Goal: Information Seeking & Learning: Check status

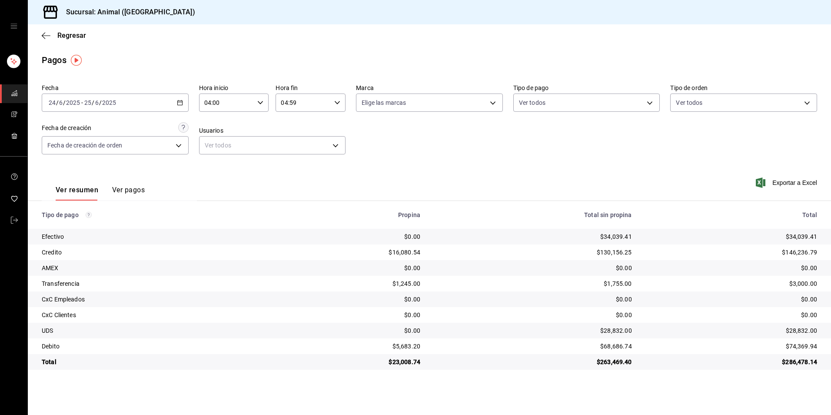
click at [185, 103] on div "[DATE] [DATE] - [DATE] [DATE]" at bounding box center [115, 102] width 147 height 18
click at [48, 130] on li "Hoy" at bounding box center [82, 129] width 81 height 20
type input "00:00"
type input "23:59"
click at [208, 100] on input "00:00" at bounding box center [226, 102] width 55 height 17
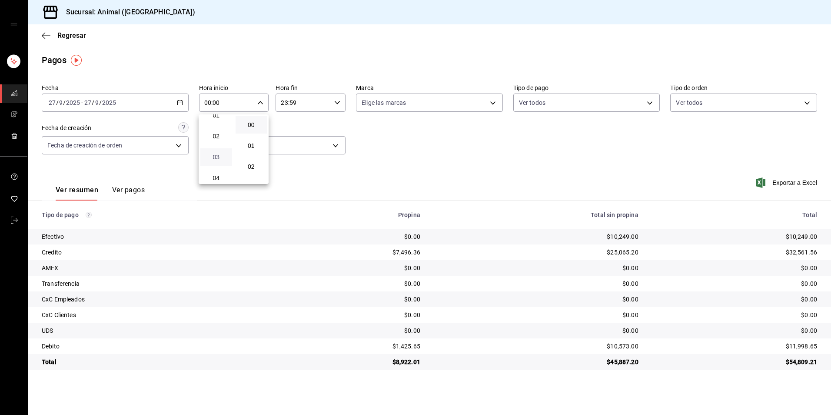
scroll to position [43, 0]
click at [216, 164] on span "04" at bounding box center [216, 164] width 21 height 7
type input "04:00"
click at [492, 352] on div at bounding box center [415, 207] width 831 height 415
click at [644, 95] on body "Sucursal: Animal (Tijuana) Regresar Pagos Fecha 2025-09-27 27 / 9 / 2025 - 2025…" at bounding box center [415, 207] width 831 height 415
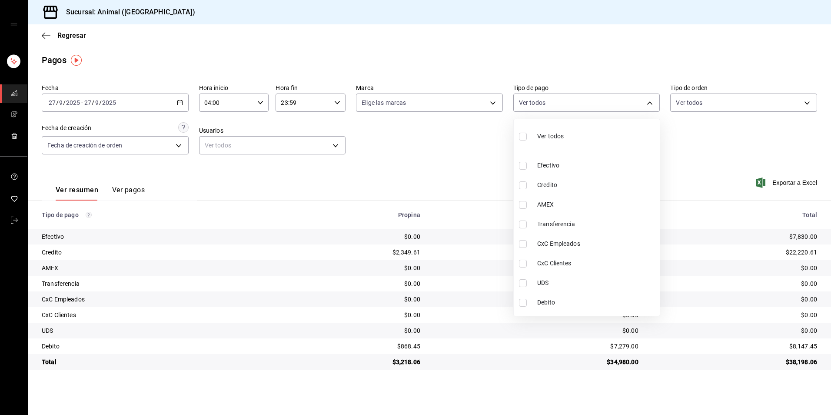
click at [594, 137] on li "Ver todos" at bounding box center [587, 136] width 146 height 26
type input "b84c62b8-b02c-4970-ab2e-e166616419f2,235ce608-f464-428a-9a71-314f665367d1,53567…"
checkbox input "true"
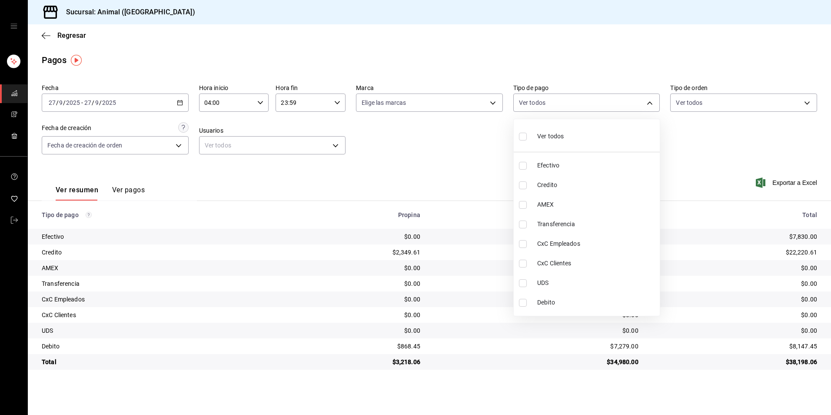
checkbox input "true"
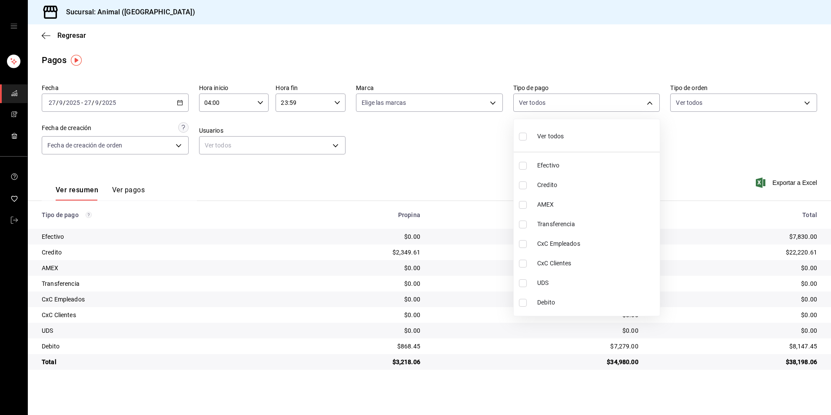
checkbox input "true"
click at [594, 137] on li "Ver todos" at bounding box center [587, 136] width 146 height 26
checkbox input "false"
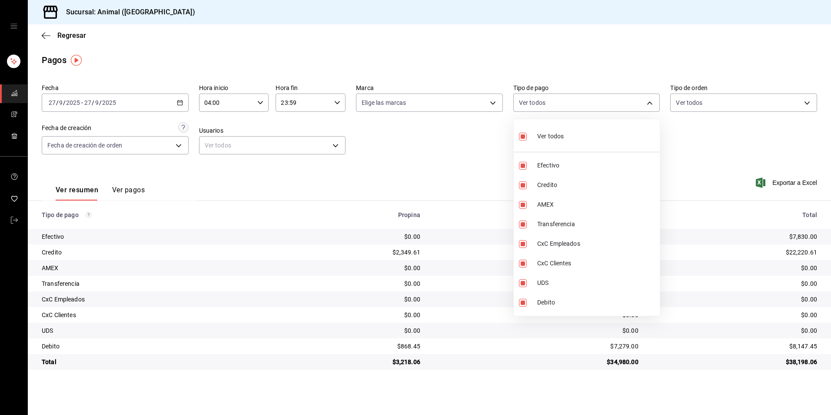
checkbox input "false"
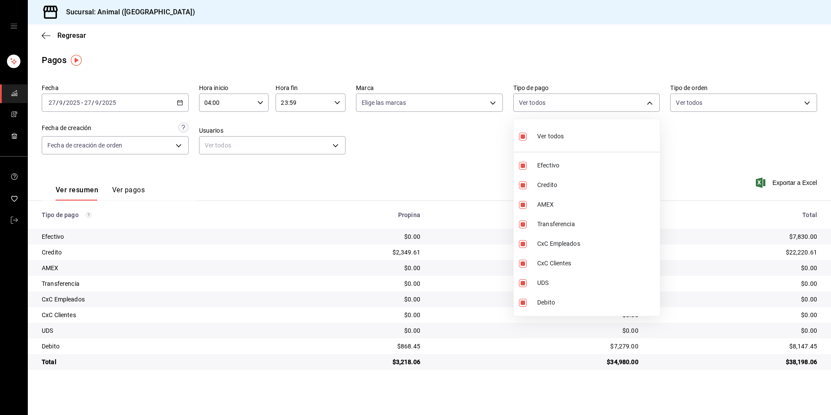
checkbox input "false"
click at [587, 186] on span "Credito" at bounding box center [596, 184] width 119 height 9
type input "235ce608-f464-428a-9a71-314f665367d1"
checkbox input "true"
click at [551, 299] on span "Debito" at bounding box center [596, 302] width 119 height 9
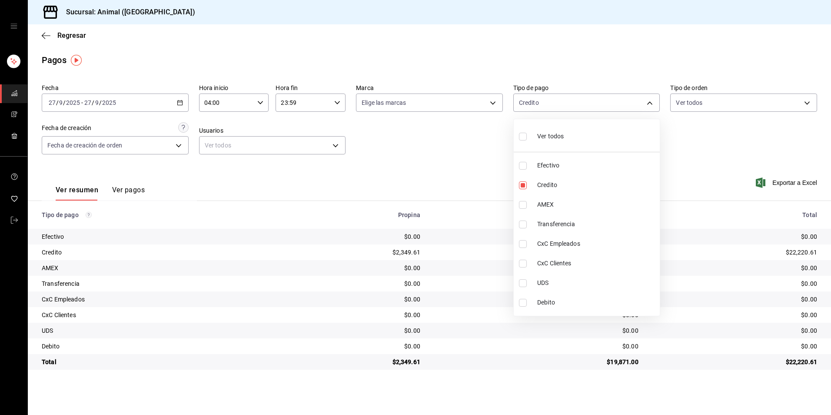
type input "235ce608-f464-428a-9a71-314f665367d1,c7b29183-a811-4137-9cfa-21a61cd2bc4a"
checkbox input "true"
click at [567, 307] on li "Debito" at bounding box center [587, 303] width 146 height 20
type input "235ce608-f464-428a-9a71-314f665367d1"
checkbox input "false"
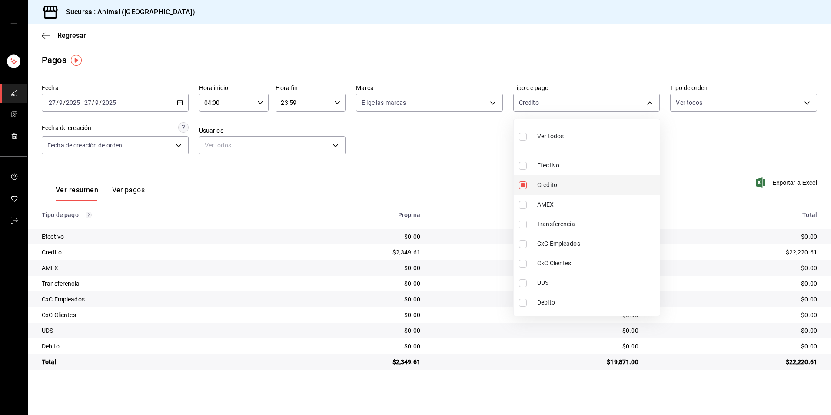
click at [588, 190] on li "Credito" at bounding box center [587, 185] width 146 height 20
checkbox input "false"
click at [565, 130] on li "Ver todos" at bounding box center [587, 136] width 146 height 26
type input "b84c62b8-b02c-4970-ab2e-e166616419f2,235ce608-f464-428a-9a71-314f665367d1,53567…"
checkbox input "true"
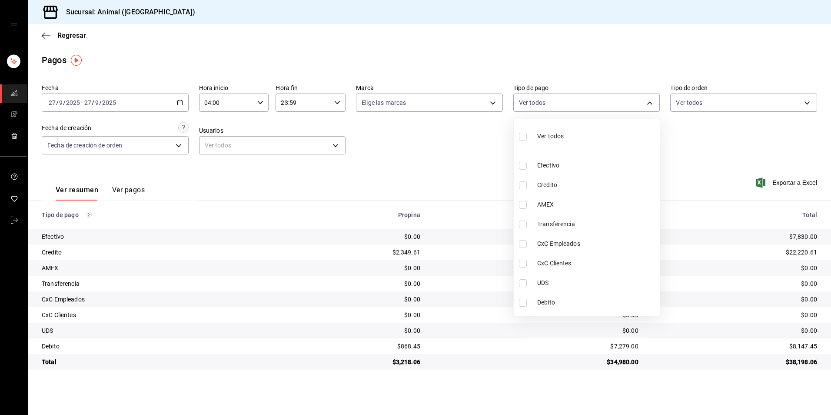
checkbox input "true"
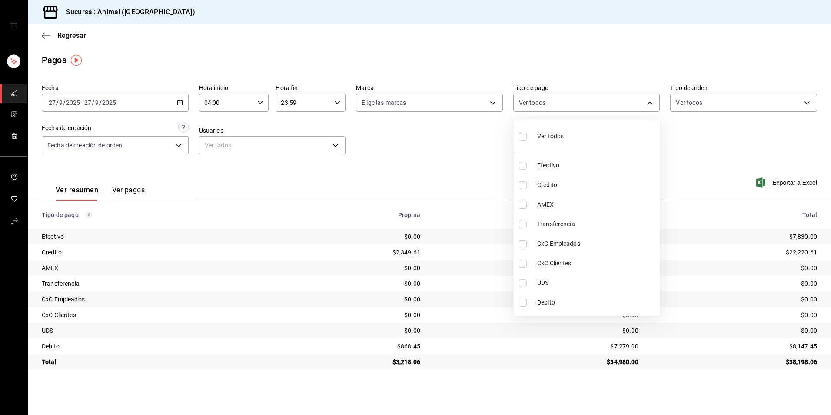
checkbox input "true"
click at [565, 130] on li "Ver todos" at bounding box center [587, 136] width 146 height 26
checkbox input "false"
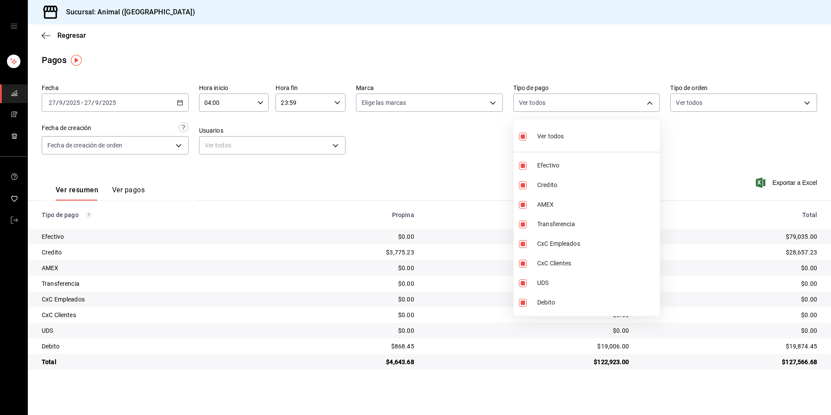
checkbox input "false"
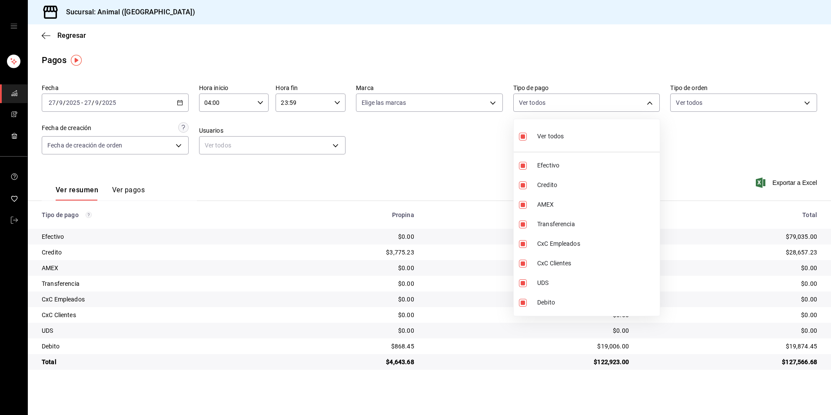
checkbox input "false"
click at [549, 138] on span "Ver todos" at bounding box center [550, 136] width 27 height 9
type input "b84c62b8-b02c-4970-ab2e-e166616419f2,235ce608-f464-428a-9a71-314f665367d1,53567…"
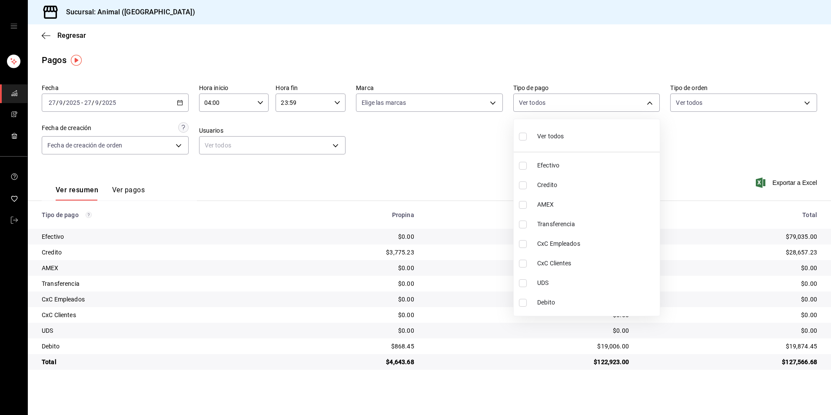
checkbox input "true"
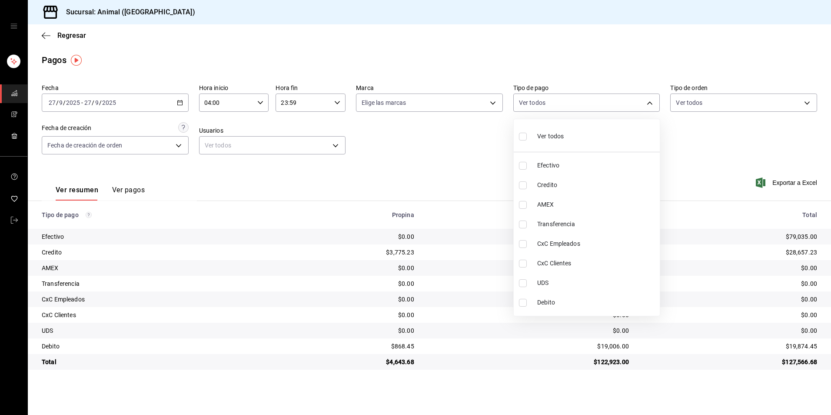
checkbox input "true"
click at [549, 138] on span "Ver todos" at bounding box center [550, 136] width 27 height 9
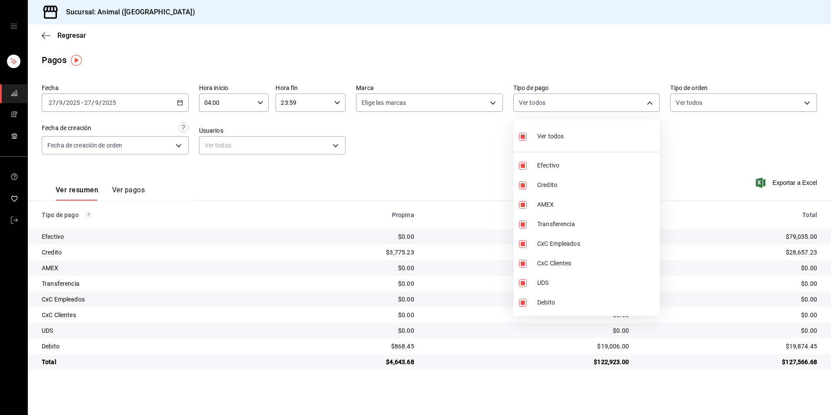
checkbox input "false"
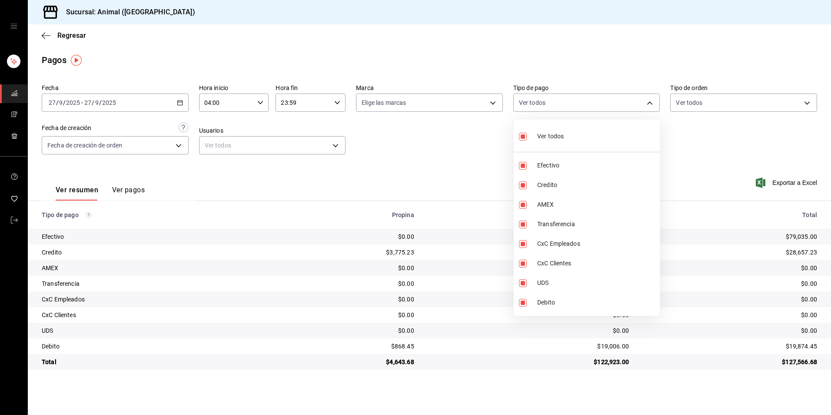
checkbox input "false"
click at [575, 142] on li "Ver todos" at bounding box center [587, 136] width 146 height 26
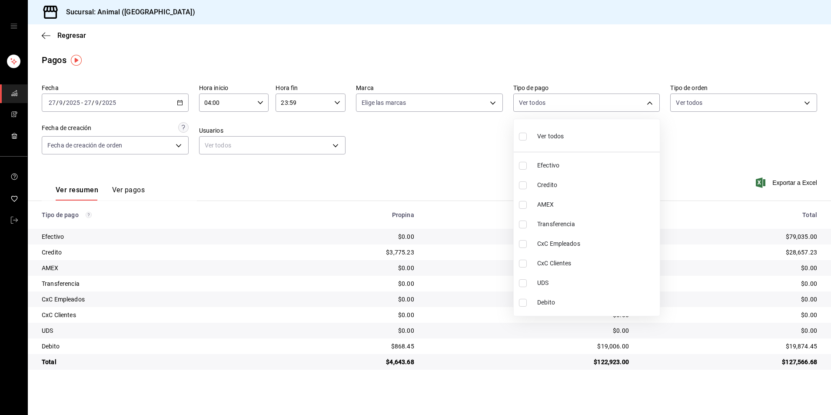
type input "b84c62b8-b02c-4970-ab2e-e166616419f2,235ce608-f464-428a-9a71-314f665367d1,53567…"
checkbox input "true"
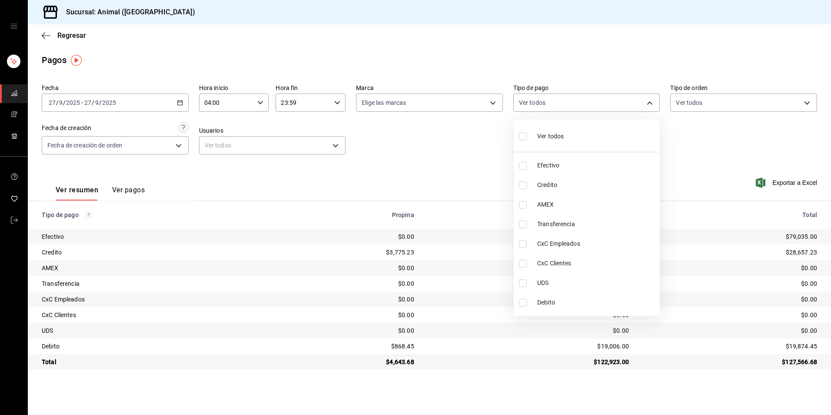
checkbox input "true"
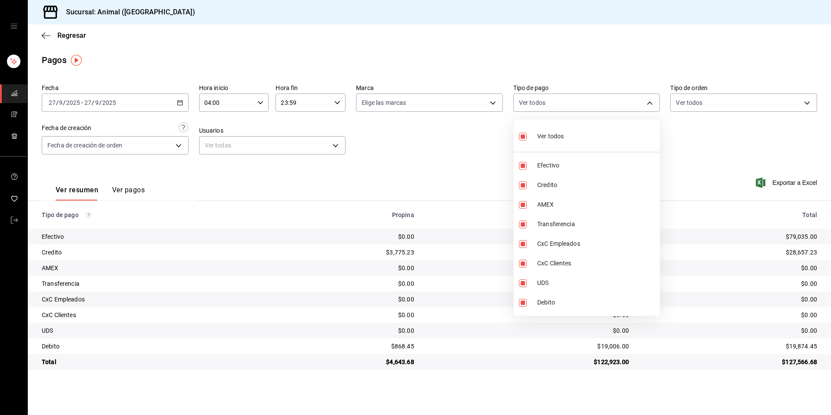
click at [575, 142] on li "Ver todos" at bounding box center [587, 136] width 146 height 26
checkbox input "false"
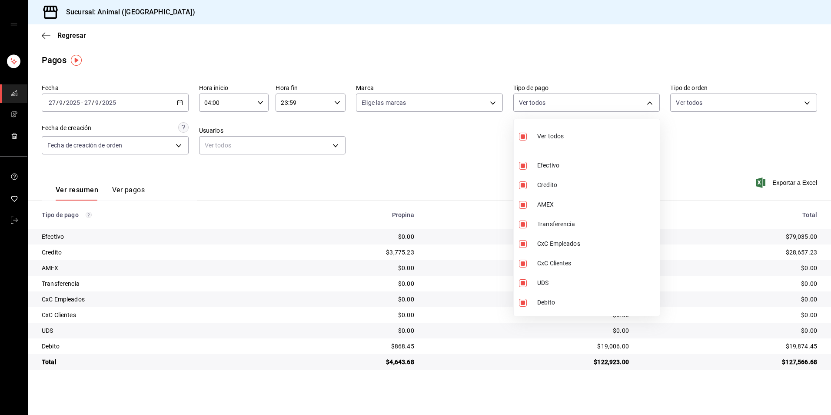
checkbox input "false"
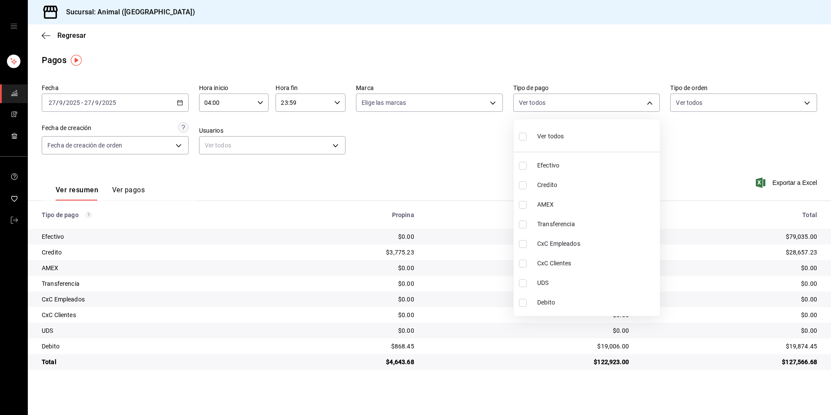
click at [560, 137] on span "Ver todos" at bounding box center [550, 136] width 27 height 9
type input "b84c62b8-b02c-4970-ab2e-e166616419f2,235ce608-f464-428a-9a71-314f665367d1,53567…"
checkbox input "true"
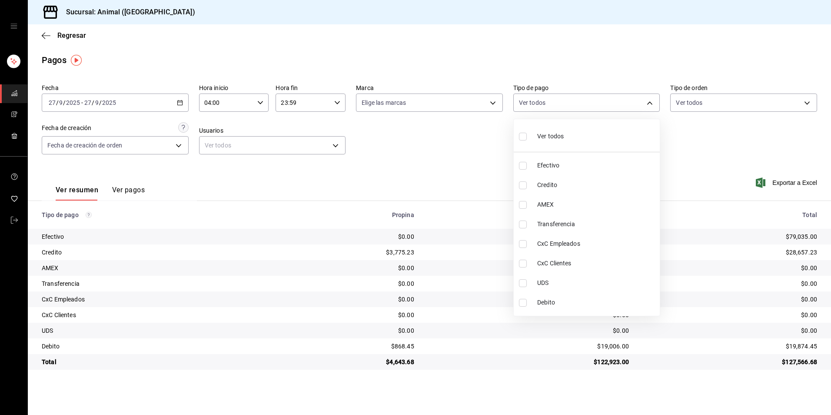
checkbox input "true"
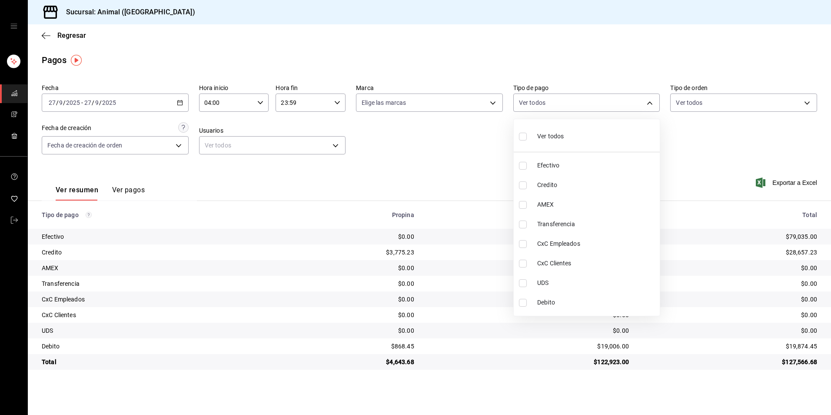
checkbox input "true"
click at [560, 137] on span "Ver todos" at bounding box center [550, 136] width 27 height 9
checkbox input "false"
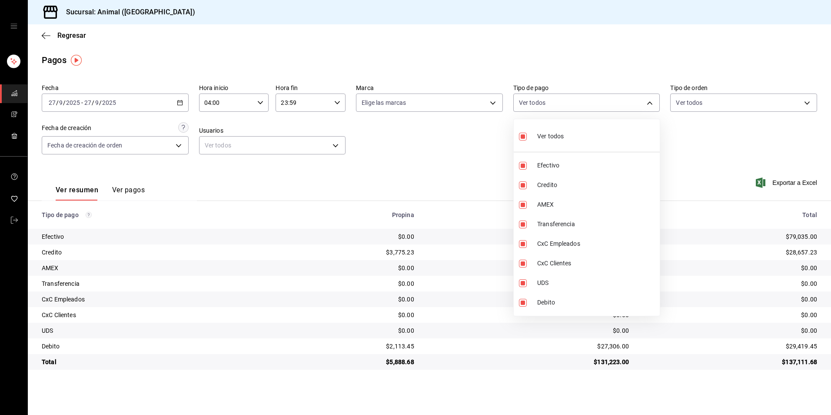
checkbox input "false"
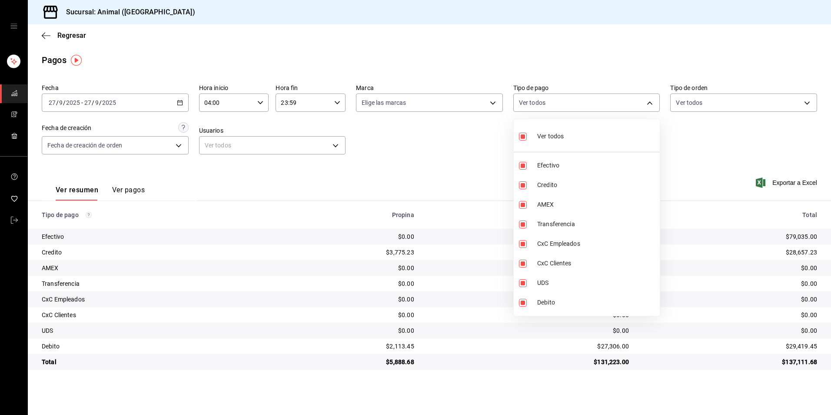
checkbox input "false"
click at [547, 181] on span "Credito" at bounding box center [596, 184] width 119 height 9
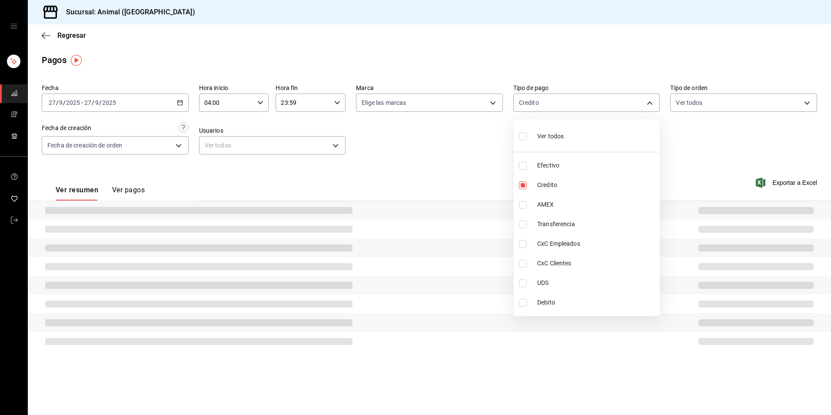
type input "235ce608-f464-428a-9a71-314f665367d1"
checkbox input "true"
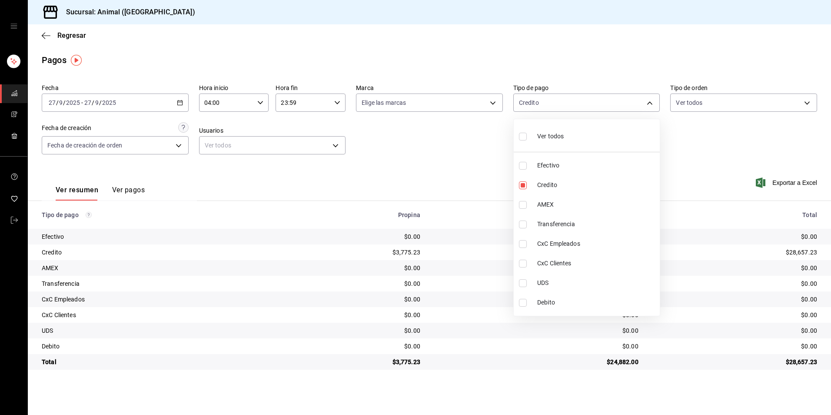
click at [531, 301] on li "Debito" at bounding box center [587, 303] width 146 height 20
type input "235ce608-f464-428a-9a71-314f665367d1,c7b29183-a811-4137-9cfa-21a61cd2bc4a"
checkbox input "true"
click at [540, 297] on li "Debito" at bounding box center [587, 303] width 146 height 20
type input "235ce608-f464-428a-9a71-314f665367d1"
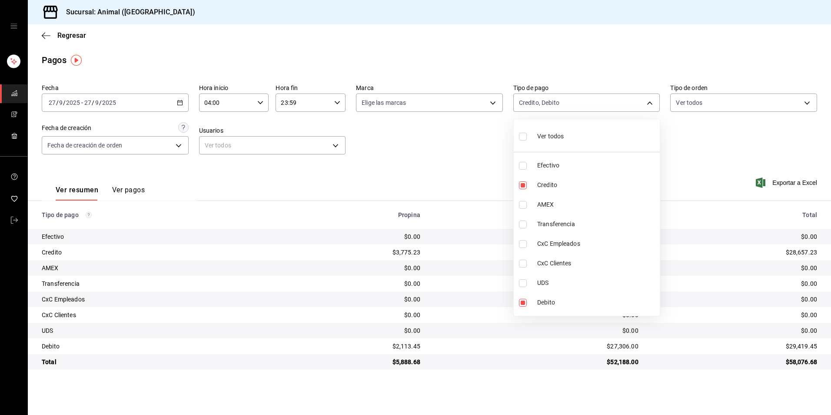
checkbox input "false"
click at [532, 197] on li "AMEX" at bounding box center [587, 205] width 146 height 20
type input "235ce608-f464-428a-9a71-314f665367d1,53567cc0-287b-4684-a95f-f29da77b8aee"
checkbox input "true"
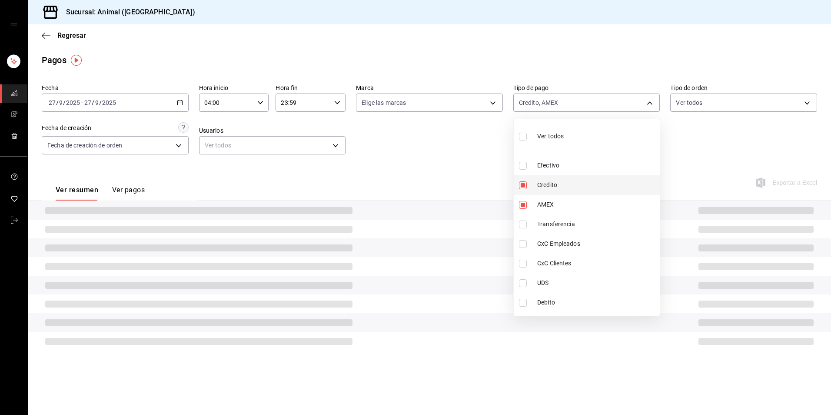
click at [534, 185] on li "Credito" at bounding box center [587, 185] width 146 height 20
type input "53567cc0-287b-4684-a95f-f29da77b8aee"
checkbox input "false"
click at [537, 194] on li "Credito" at bounding box center [587, 185] width 146 height 20
type input "53567cc0-287b-4684-a95f-f29da77b8aee,235ce608-f464-428a-9a71-314f665367d1"
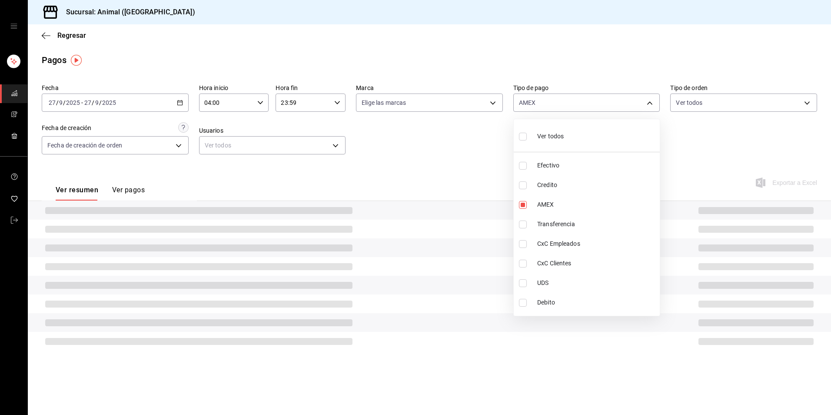
checkbox input "true"
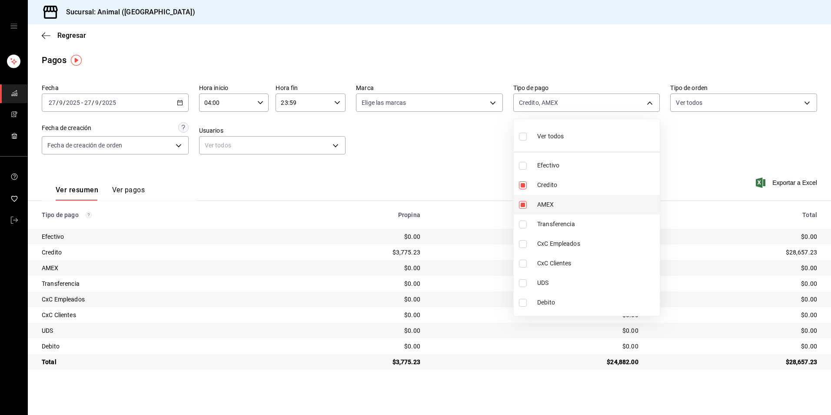
click at [534, 204] on li "AMEX" at bounding box center [587, 205] width 146 height 20
type input "235ce608-f464-428a-9a71-314f665367d1"
checkbox input "false"
click at [534, 187] on li "Credito" at bounding box center [587, 185] width 146 height 20
checkbox input "false"
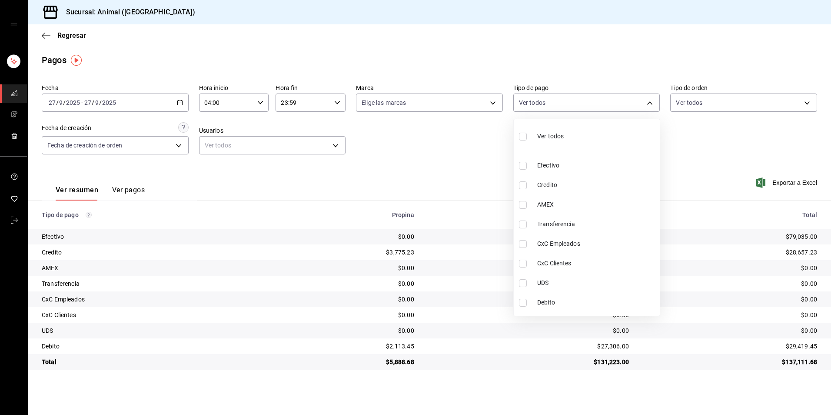
click at [564, 183] on span "Credito" at bounding box center [596, 184] width 119 height 9
type input "235ce608-f464-428a-9a71-314f665367d1"
checkbox input "true"
click at [534, 303] on li "Debito" at bounding box center [587, 303] width 146 height 20
type input "235ce608-f464-428a-9a71-314f665367d1,c7b29183-a811-4137-9cfa-21a61cd2bc4a"
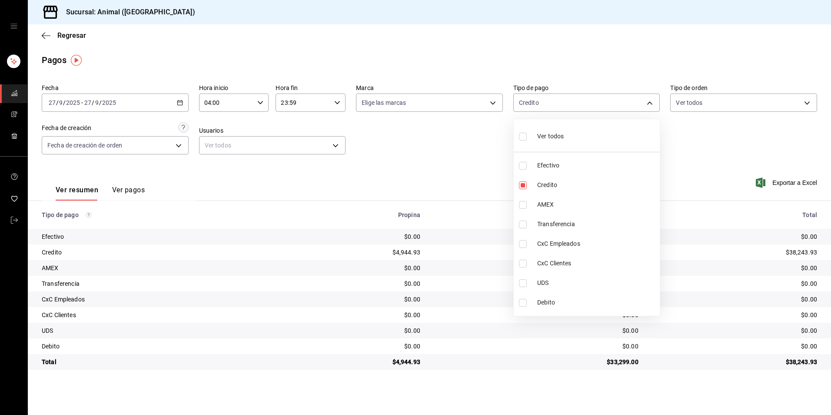
checkbox input "true"
click at [591, 137] on li "Ver todos" at bounding box center [587, 136] width 146 height 26
type input "b84c62b8-b02c-4970-ab2e-e166616419f2,235ce608-f464-428a-9a71-314f665367d1,53567…"
checkbox input "true"
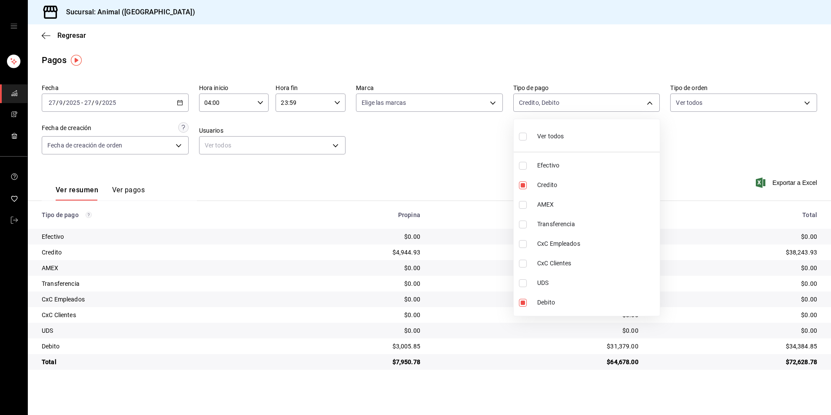
checkbox input "true"
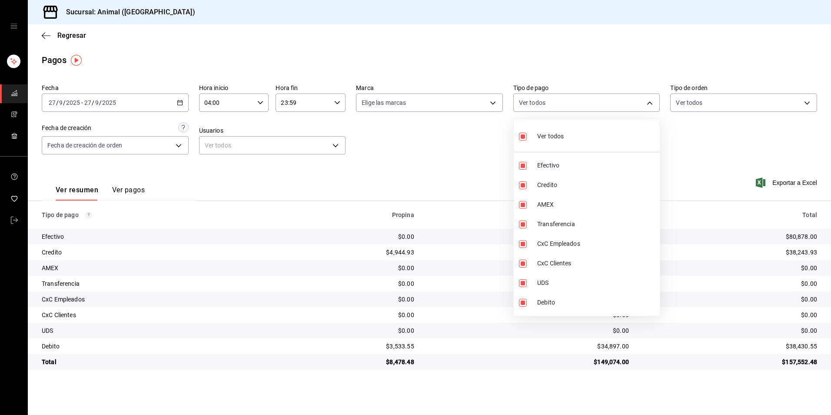
click at [591, 137] on li "Ver todos" at bounding box center [587, 136] width 146 height 26
checkbox input "false"
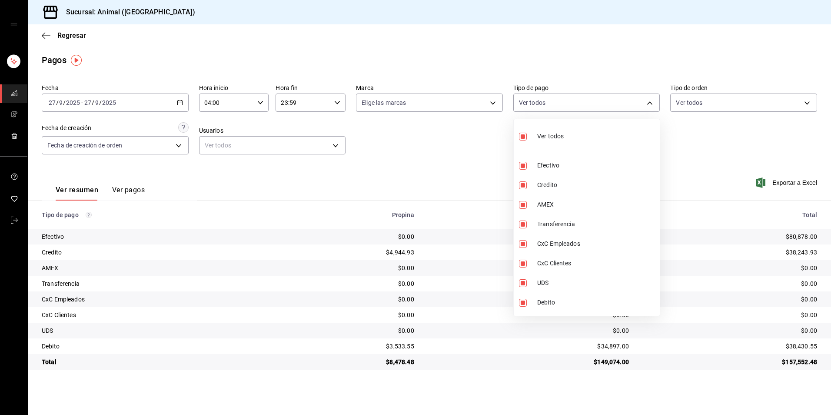
checkbox input "false"
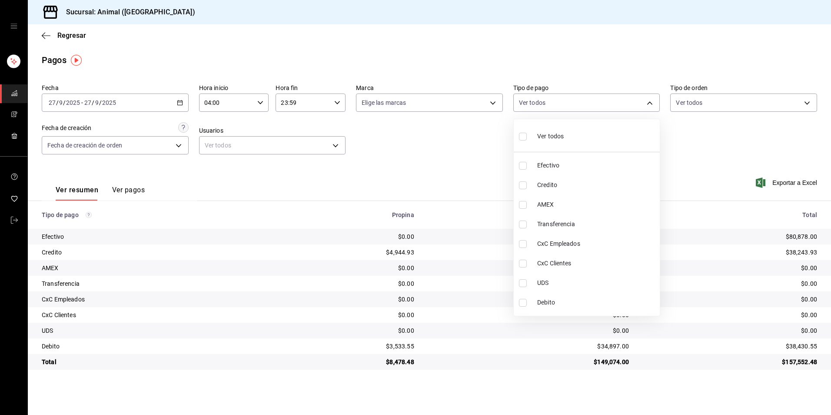
click at [588, 190] on li "Credito" at bounding box center [587, 185] width 146 height 20
type input "235ce608-f464-428a-9a71-314f665367d1"
checkbox input "true"
click at [568, 304] on span "Debito" at bounding box center [596, 302] width 119 height 9
type input "235ce608-f464-428a-9a71-314f665367d1,c7b29183-a811-4137-9cfa-21a61cd2bc4a"
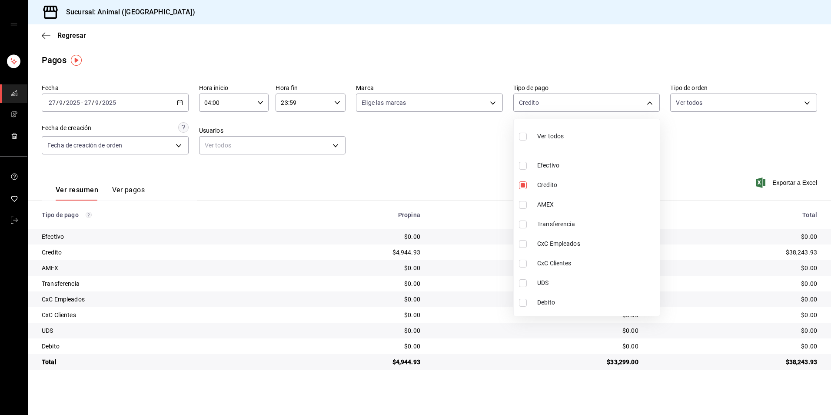
checkbox input "true"
click at [544, 302] on span "Debito" at bounding box center [596, 302] width 119 height 9
type input "235ce608-f464-428a-9a71-314f665367d1"
checkbox input "false"
click at [544, 183] on span "Credito" at bounding box center [596, 184] width 119 height 9
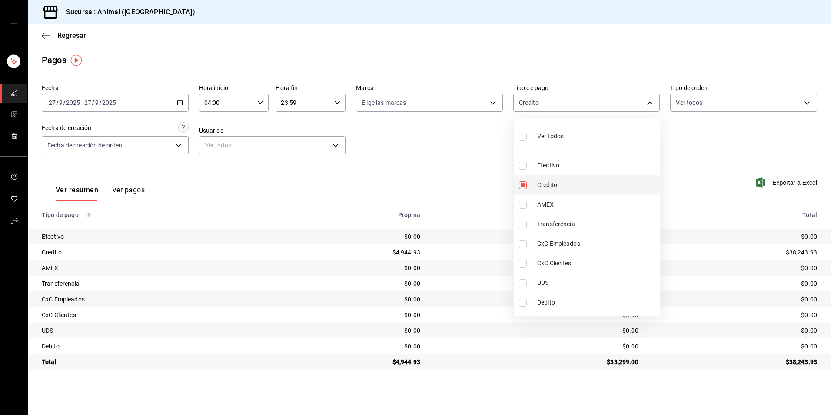
checkbox input "false"
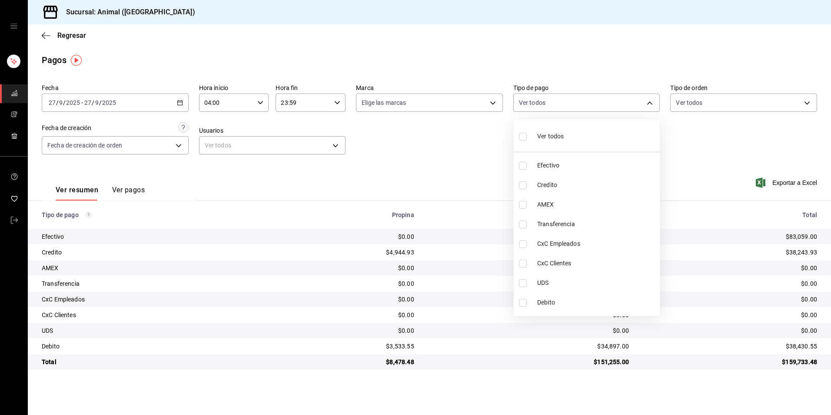
click at [542, 140] on span "Ver todos" at bounding box center [550, 136] width 27 height 9
type input "b84c62b8-b02c-4970-ab2e-e166616419f2,235ce608-f464-428a-9a71-314f665367d1,53567…"
checkbox input "true"
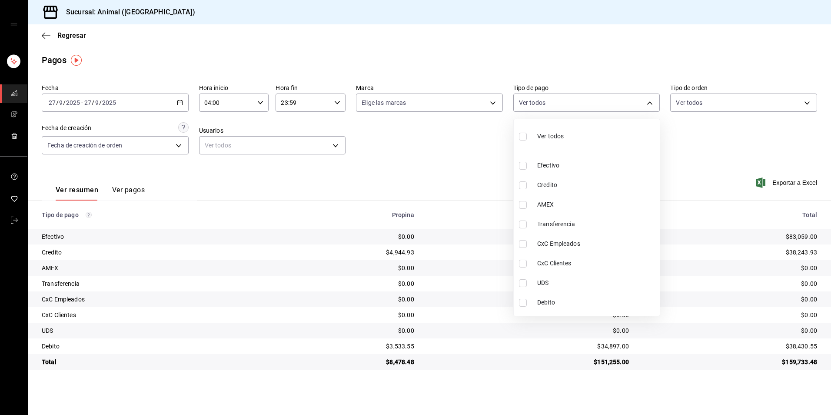
checkbox input "true"
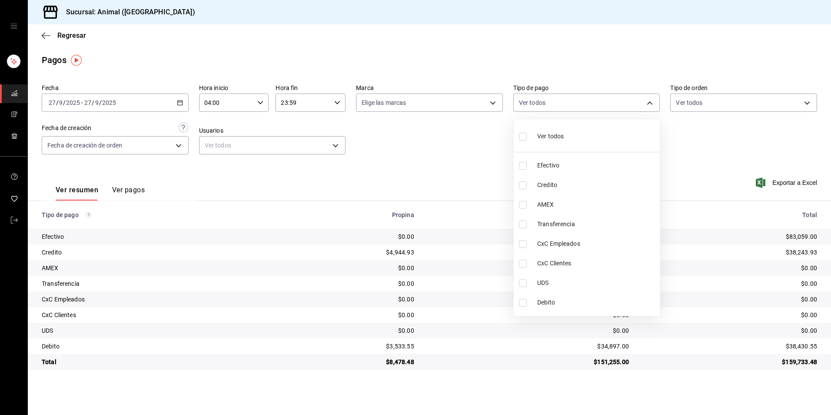
checkbox input "true"
click at [542, 140] on span "Ver todos" at bounding box center [550, 136] width 27 height 9
checkbox input "false"
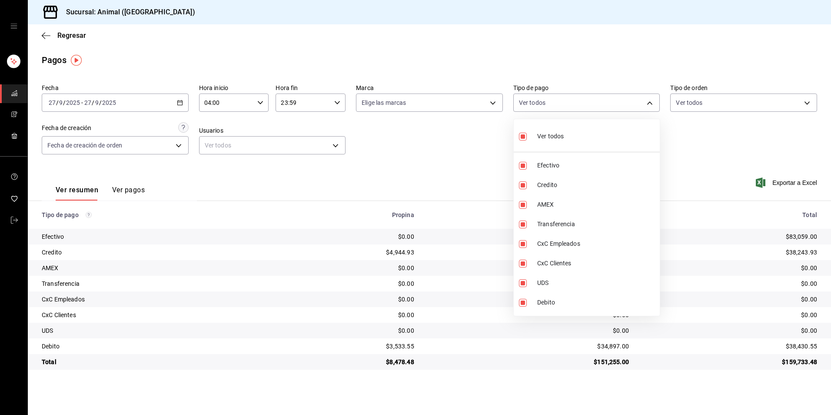
checkbox input "false"
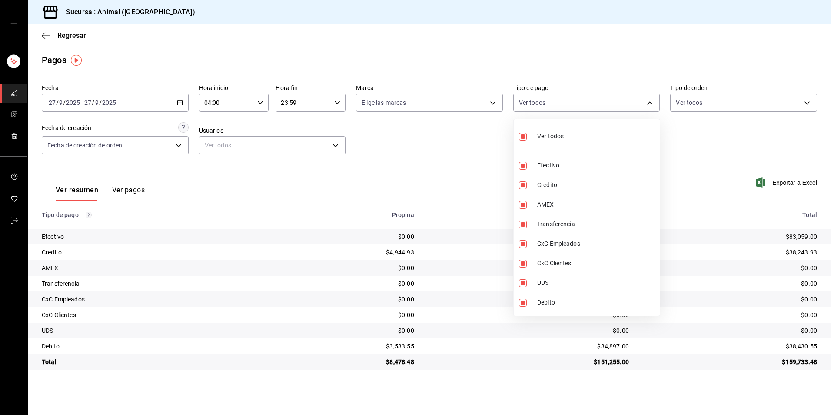
checkbox input "false"
drag, startPoint x: 550, startPoint y: 180, endPoint x: 551, endPoint y: 226, distance: 45.3
click at [550, 181] on span "Credito" at bounding box center [596, 184] width 119 height 9
type input "235ce608-f464-428a-9a71-314f665367d1"
checkbox input "true"
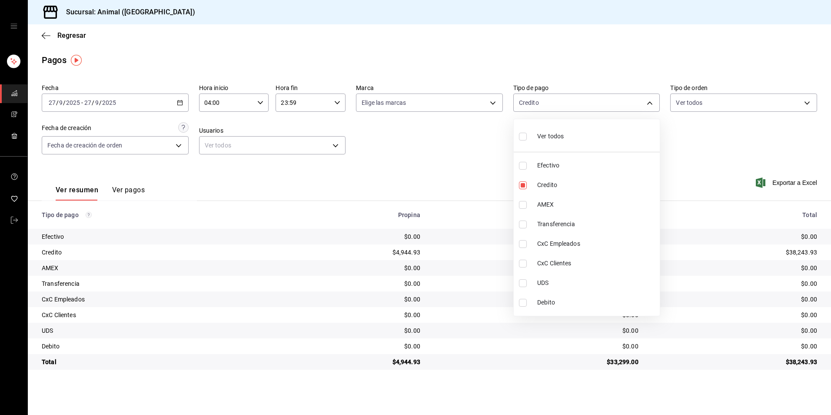
click at [548, 298] on span "Debito" at bounding box center [596, 302] width 119 height 9
type input "235ce608-f464-428a-9a71-314f665367d1,c7b29183-a811-4137-9cfa-21a61cd2bc4a"
checkbox input "true"
click at [526, 310] on li "Debito" at bounding box center [587, 303] width 146 height 20
type input "235ce608-f464-428a-9a71-314f665367d1"
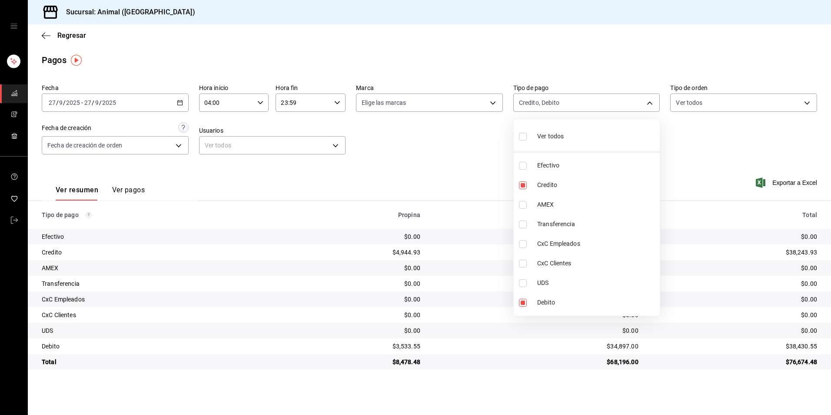
checkbox input "false"
click at [529, 178] on li "Credito" at bounding box center [587, 185] width 146 height 20
checkbox input "false"
click at [555, 190] on li "Credito" at bounding box center [587, 185] width 146 height 20
type input "235ce608-f464-428a-9a71-314f665367d1"
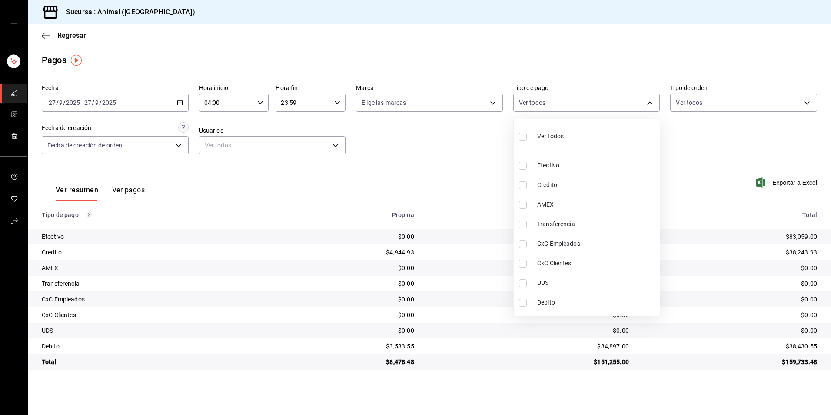
checkbox input "true"
click at [543, 295] on li "Debito" at bounding box center [587, 303] width 146 height 20
type input "235ce608-f464-428a-9a71-314f665367d1,c7b29183-a811-4137-9cfa-21a61cd2bc4a"
checkbox input "true"
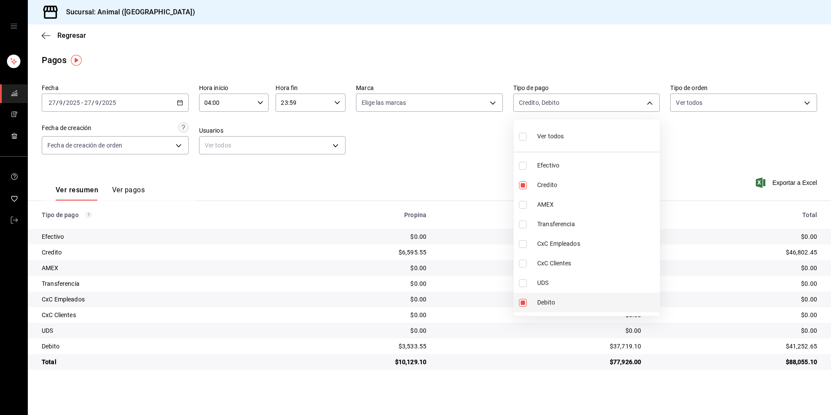
click at [593, 307] on span "Debito" at bounding box center [596, 302] width 119 height 9
type input "235ce608-f464-428a-9a71-314f665367d1"
checkbox input "false"
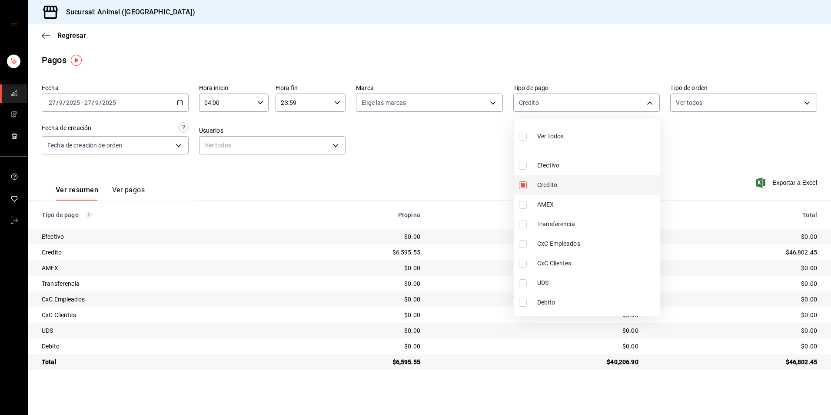
click at [580, 190] on li "Credito" at bounding box center [587, 185] width 146 height 20
checkbox input "false"
click at [540, 183] on span "Credito" at bounding box center [596, 184] width 119 height 9
type input "235ce608-f464-428a-9a71-314f665367d1"
checkbox input "true"
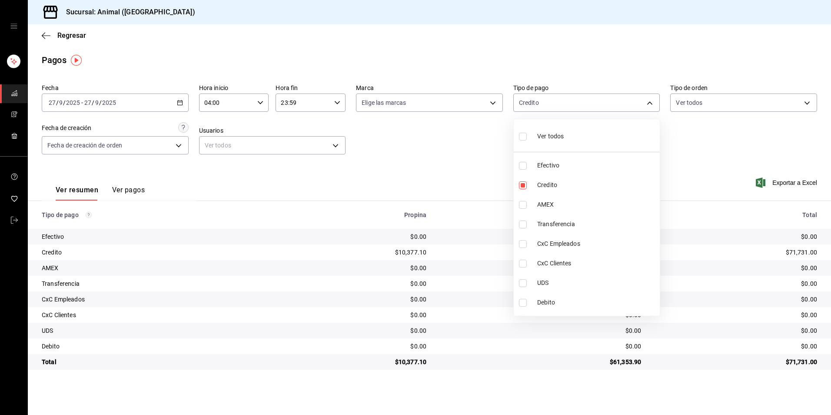
click at [554, 303] on span "Debito" at bounding box center [596, 302] width 119 height 9
type input "235ce608-f464-428a-9a71-314f665367d1,c7b29183-a811-4137-9cfa-21a61cd2bc4a"
checkbox input "true"
click at [724, 370] on div at bounding box center [415, 207] width 831 height 415
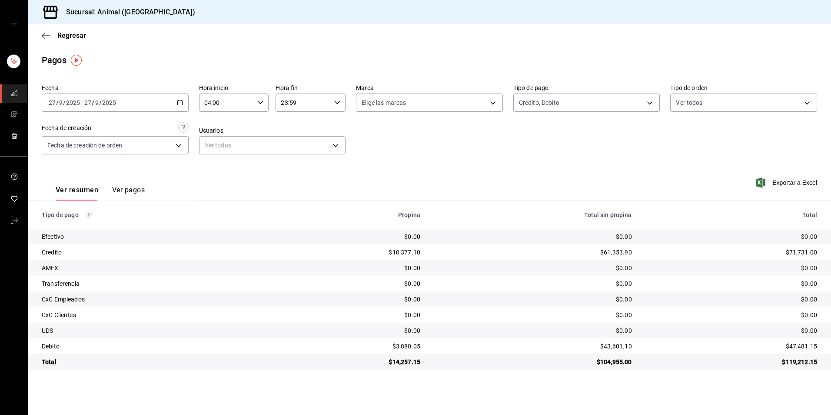
click at [784, 356] on td "$119,212.15" at bounding box center [735, 362] width 192 height 16
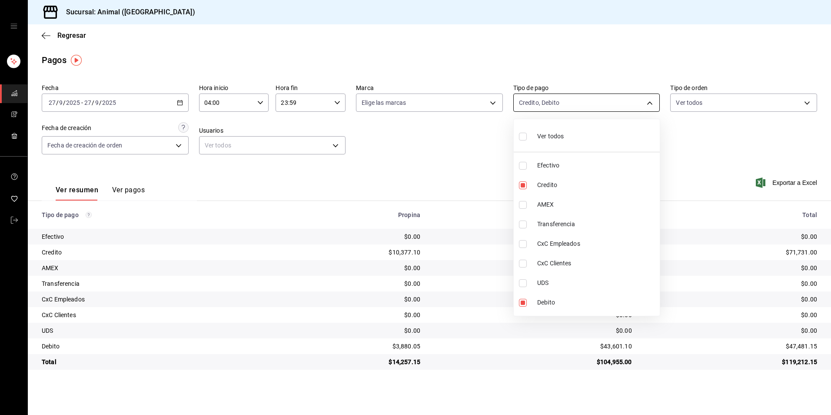
click at [604, 105] on body "Sucursal: Animal (Tijuana) Regresar Pagos Fecha 2025-09-27 27 / 9 / 2025 - 2025…" at bounding box center [415, 207] width 831 height 415
click at [557, 183] on span "Credito" at bounding box center [596, 184] width 119 height 9
type input "c7b29183-a811-4137-9cfa-21a61cd2bc4a"
checkbox input "false"
click at [557, 183] on span "Credito" at bounding box center [596, 184] width 119 height 9
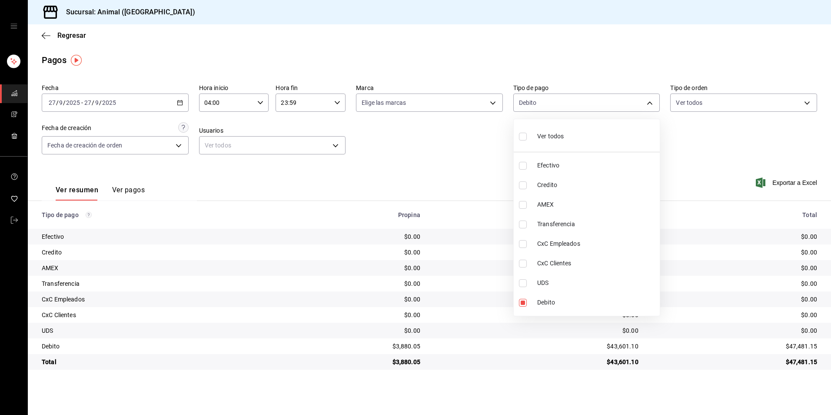
type input "c7b29183-a811-4137-9cfa-21a61cd2bc4a,235ce608-f464-428a-9a71-314f665367d1"
click at [557, 197] on li "AMEX" at bounding box center [587, 205] width 146 height 20
click at [452, 153] on div at bounding box center [415, 207] width 831 height 415
